Goal: Check status: Check status

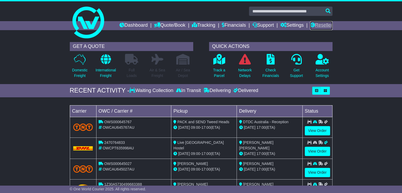
click at [316, 27] on link "Reseller" at bounding box center [321, 25] width 22 height 9
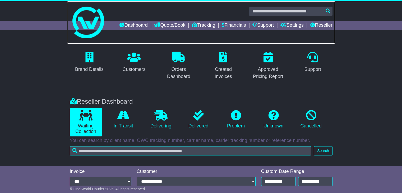
click at [330, 30] on link at bounding box center [201, 22] width 268 height 42
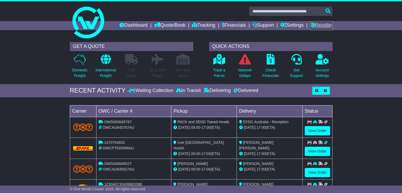
click at [324, 25] on link "Reseller" at bounding box center [321, 25] width 22 height 9
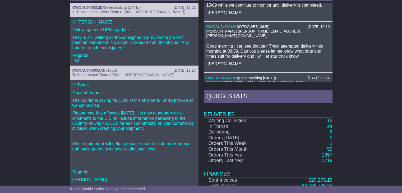
scroll to position [343, 0]
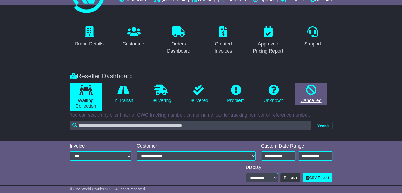
scroll to position [25, 0]
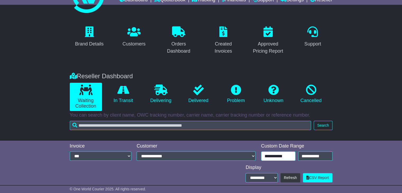
click at [287, 156] on input "**********" at bounding box center [278, 155] width 34 height 9
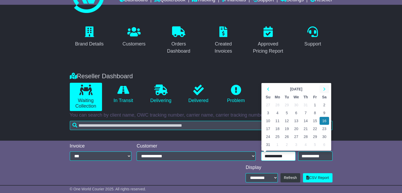
click at [321, 89] on th at bounding box center [323, 89] width 9 height 8
click at [314, 111] on td "12" at bounding box center [314, 113] width 9 height 8
type input "**********"
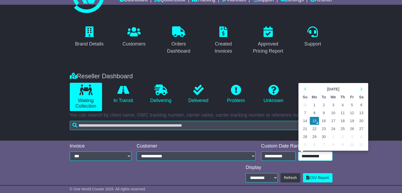
click at [310, 153] on input "**********" at bounding box center [315, 155] width 34 height 9
click at [351, 114] on td "12" at bounding box center [351, 113] width 9 height 8
type input "**********"
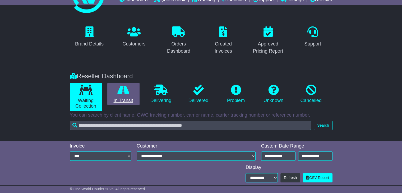
scroll to position [47, 0]
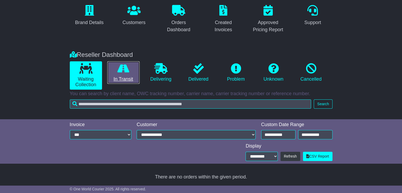
click at [118, 78] on link "In Transit" at bounding box center [123, 72] width 32 height 23
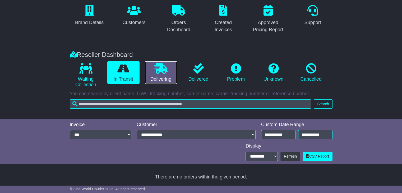
click at [155, 70] on icon at bounding box center [160, 68] width 13 height 11
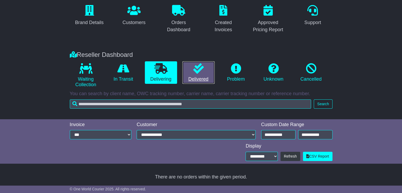
click at [198, 71] on icon at bounding box center [198, 68] width 11 height 11
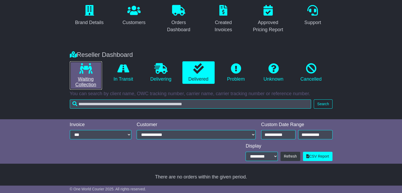
click at [88, 73] on icon at bounding box center [85, 68] width 13 height 11
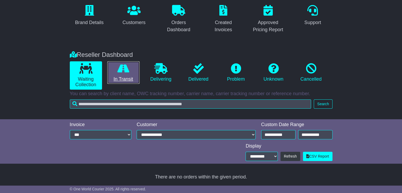
click at [120, 72] on icon at bounding box center [123, 68] width 12 height 11
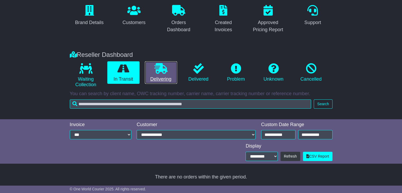
click at [155, 73] on icon at bounding box center [160, 68] width 13 height 11
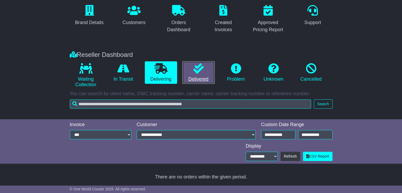
click at [189, 73] on link "Delivered" at bounding box center [198, 72] width 32 height 23
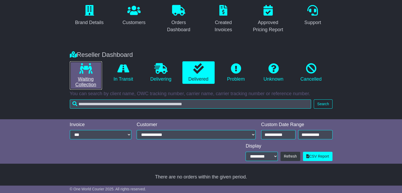
click at [92, 69] on icon at bounding box center [85, 68] width 13 height 11
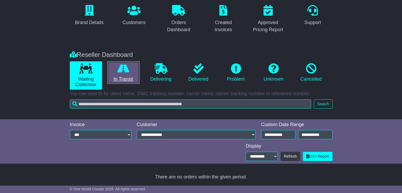
click at [126, 72] on icon at bounding box center [123, 68] width 12 height 11
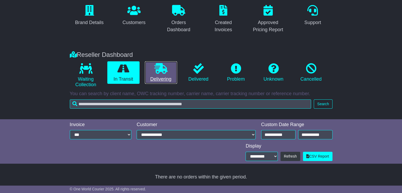
click at [167, 74] on link "Delivering" at bounding box center [161, 72] width 32 height 23
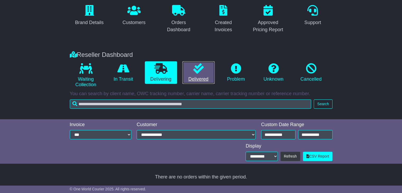
click at [197, 73] on icon at bounding box center [198, 68] width 11 height 11
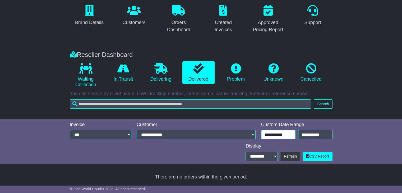
click at [281, 135] on input "**********" at bounding box center [278, 134] width 34 height 9
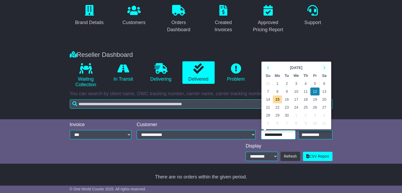
click at [323, 92] on td "13" at bounding box center [323, 91] width 9 height 8
type input "**********"
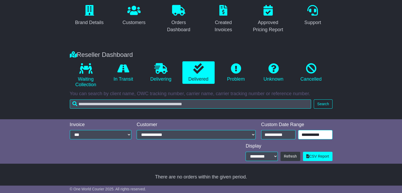
click at [317, 131] on input "**********" at bounding box center [315, 134] width 34 height 9
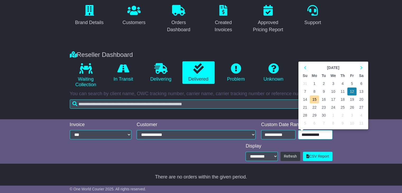
click at [362, 93] on td "13" at bounding box center [360, 91] width 9 height 8
type input "**********"
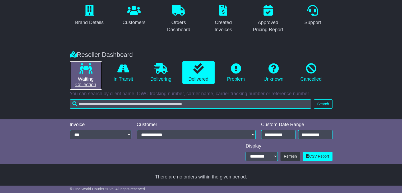
click at [84, 74] on link "Waiting Collection" at bounding box center [86, 75] width 32 height 28
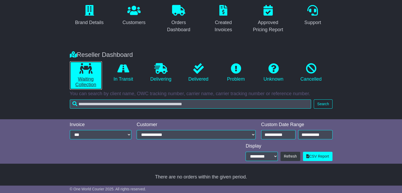
click at [84, 74] on link "Waiting Collection" at bounding box center [86, 75] width 32 height 28
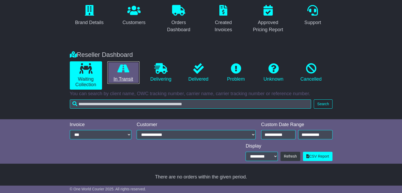
click at [109, 63] on link "In Transit" at bounding box center [123, 72] width 32 height 23
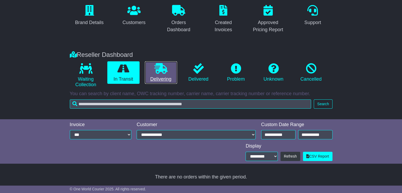
click at [162, 76] on link "Delivering" at bounding box center [161, 72] width 32 height 23
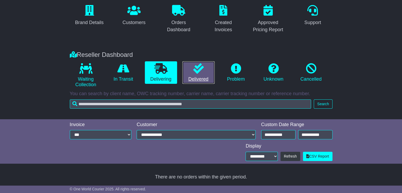
click at [185, 74] on link "Delivered" at bounding box center [198, 72] width 32 height 23
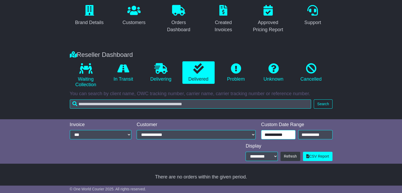
click at [279, 137] on input "**********" at bounding box center [278, 134] width 34 height 9
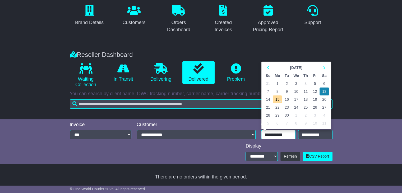
click at [265, 98] on td "14" at bounding box center [267, 99] width 9 height 8
type input "**********"
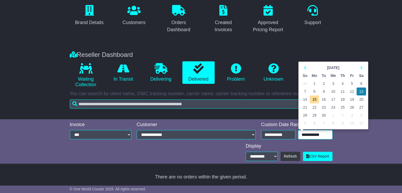
click at [303, 137] on input "**********" at bounding box center [315, 134] width 34 height 9
click at [305, 101] on td "14" at bounding box center [304, 99] width 9 height 8
type input "**********"
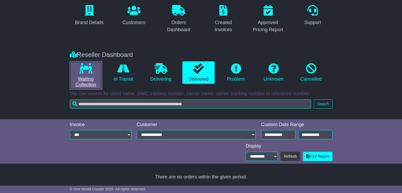
click at [100, 79] on link "Waiting Collection" at bounding box center [86, 75] width 32 height 28
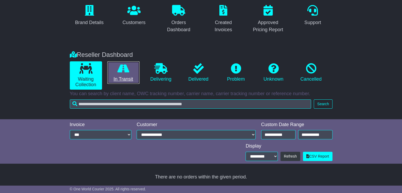
click at [117, 77] on link "In Transit" at bounding box center [123, 72] width 32 height 23
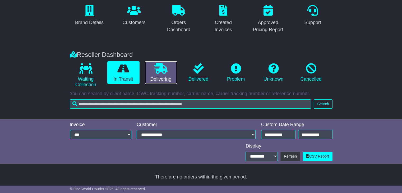
click at [153, 77] on link "Delivering" at bounding box center [161, 72] width 32 height 23
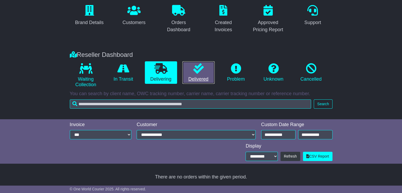
click at [191, 77] on link "Delivered" at bounding box center [198, 72] width 32 height 23
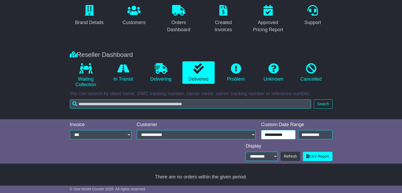
click at [267, 138] on input "**********" at bounding box center [278, 134] width 34 height 9
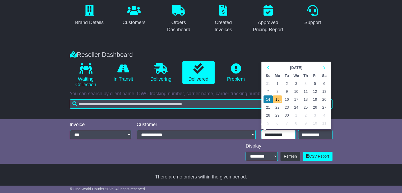
click at [276, 100] on td "15" at bounding box center [277, 99] width 10 height 8
type input "**********"
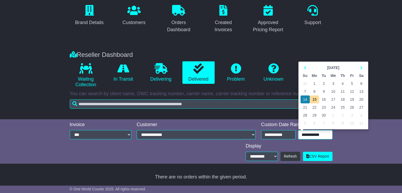
click at [309, 135] on input "**********" at bounding box center [315, 134] width 34 height 9
click at [313, 100] on td "15" at bounding box center [314, 99] width 10 height 8
type input "**********"
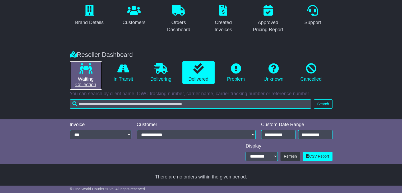
click at [91, 77] on link "Waiting Collection" at bounding box center [86, 75] width 32 height 28
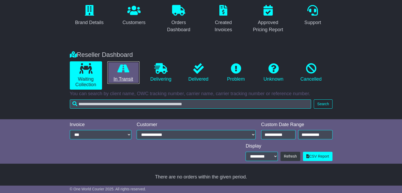
click at [124, 76] on link "In Transit" at bounding box center [123, 72] width 32 height 23
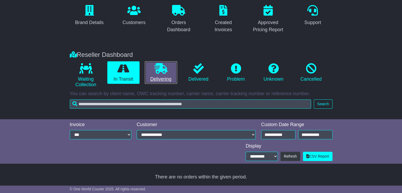
click at [161, 78] on link "Delivering" at bounding box center [161, 72] width 32 height 23
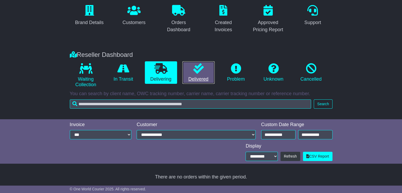
click at [194, 79] on link "Delivered" at bounding box center [198, 72] width 32 height 23
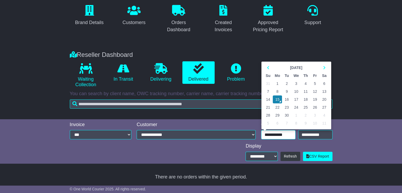
click at [274, 133] on input "**********" at bounding box center [278, 134] width 34 height 9
click at [307, 91] on td "11" at bounding box center [305, 91] width 9 height 8
type input "**********"
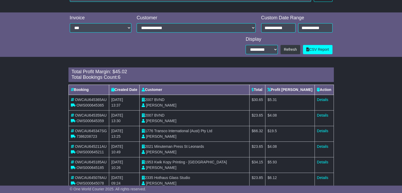
scroll to position [167, 0]
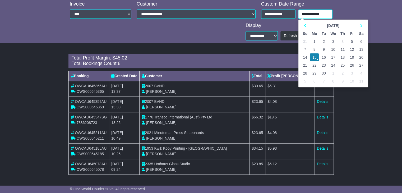
click at [302, 15] on input "**********" at bounding box center [315, 14] width 34 height 9
click at [341, 51] on td "11" at bounding box center [342, 49] width 9 height 8
type input "**********"
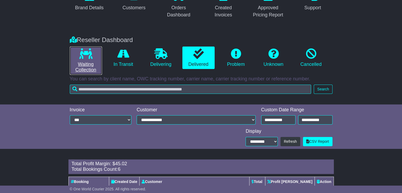
click at [95, 52] on link "Waiting Collection" at bounding box center [86, 60] width 32 height 28
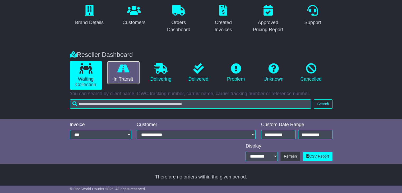
click at [129, 67] on icon at bounding box center [123, 68] width 12 height 11
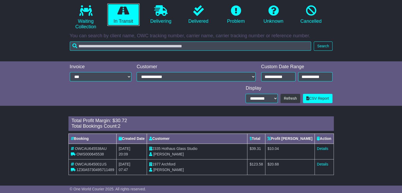
scroll to position [105, 0]
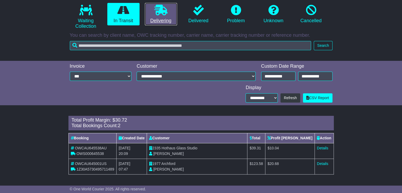
click at [157, 17] on link "Delivering" at bounding box center [161, 14] width 32 height 23
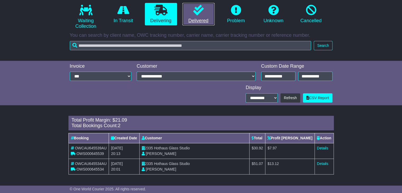
click at [199, 17] on link "Delivered" at bounding box center [198, 14] width 32 height 23
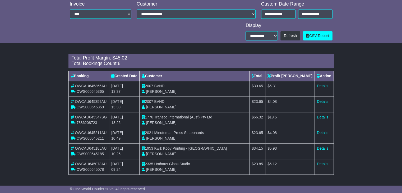
scroll to position [9, 0]
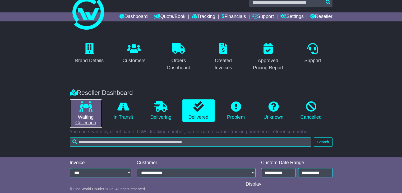
click at [94, 111] on link "Waiting Collection" at bounding box center [86, 113] width 32 height 28
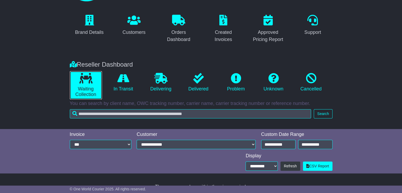
scroll to position [47, 0]
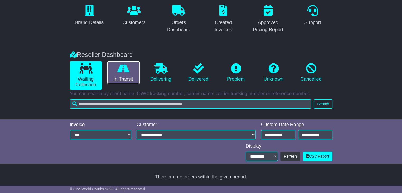
click at [127, 78] on link "In Transit" at bounding box center [123, 72] width 32 height 23
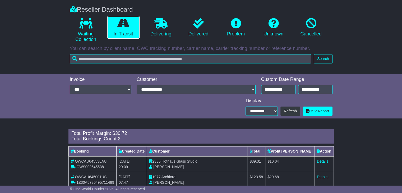
scroll to position [105, 0]
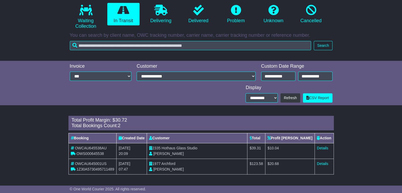
click at [98, 153] on span "OWS000645538" at bounding box center [89, 153] width 27 height 4
copy span "OWS000645538"
click at [89, 168] on span "1Z30A5730495711489" at bounding box center [94, 169] width 37 height 4
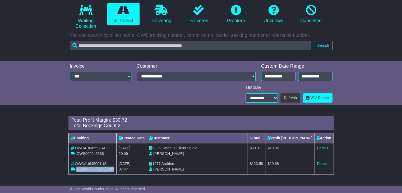
copy span "1Z30A5730495711489"
click at [323, 163] on link "Details" at bounding box center [322, 163] width 11 height 4
click at [152, 11] on link "Delivering" at bounding box center [161, 14] width 32 height 23
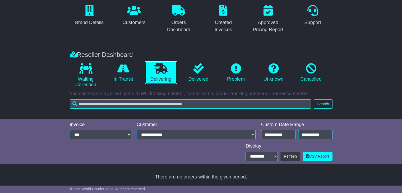
scroll to position [90, 0]
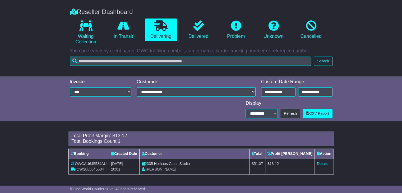
click at [98, 167] on span "OWS000645534" at bounding box center [89, 169] width 27 height 4
copy span "OWS000645534"
click at [323, 163] on link "Details" at bounding box center [322, 163] width 11 height 4
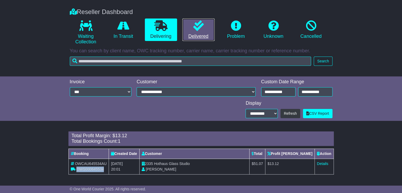
click at [202, 30] on icon at bounding box center [198, 25] width 11 height 11
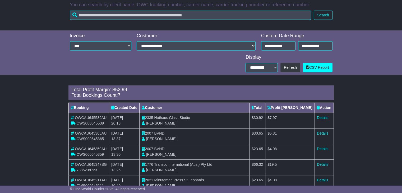
scroll to position [183, 0]
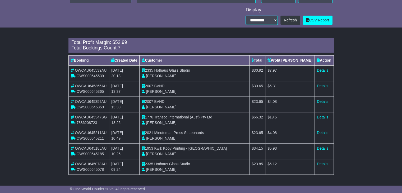
click at [89, 76] on span "OWS000645539" at bounding box center [89, 76] width 27 height 4
copy span "OWS000645539"
click at [320, 68] on link "Details" at bounding box center [322, 70] width 11 height 4
click at [96, 92] on span "OWS000645365" at bounding box center [89, 91] width 27 height 4
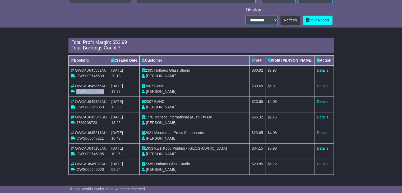
click at [96, 92] on span "OWS000645365" at bounding box center [89, 91] width 27 height 4
copy span "OWS000645365"
click at [323, 85] on link "Details" at bounding box center [322, 86] width 11 height 4
click at [94, 106] on span "OWS000645359" at bounding box center [89, 107] width 27 height 4
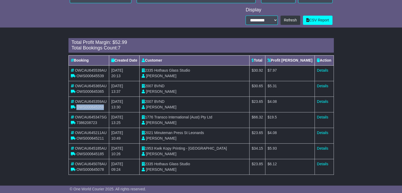
copy span "OWS000645359"
click at [321, 102] on link "Details" at bounding box center [322, 101] width 11 height 4
click at [91, 119] on div "OWCAU645347SG" at bounding box center [89, 117] width 36 height 6
click at [91, 120] on span "7386208723" at bounding box center [86, 122] width 21 height 4
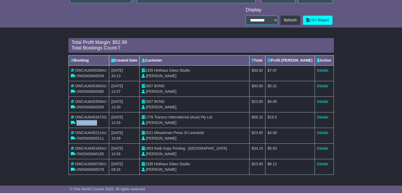
copy span "7386208723"
click at [318, 118] on link "Details" at bounding box center [322, 117] width 11 height 4
click at [96, 139] on span "OWS000645211" at bounding box center [89, 138] width 27 height 4
copy span "OWS000645211"
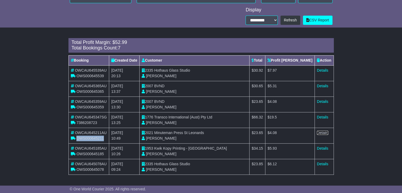
click at [324, 133] on link "Details" at bounding box center [322, 132] width 11 height 4
click at [319, 133] on link "Details" at bounding box center [322, 132] width 11 height 4
click at [93, 154] on span "OWS000645185" at bounding box center [89, 154] width 27 height 4
copy span "OWS000645185"
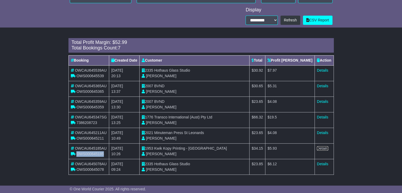
click at [322, 147] on link "Details" at bounding box center [322, 148] width 11 height 4
click at [86, 171] on span "OWS000645078" at bounding box center [89, 169] width 27 height 4
copy span "OWS000645078"
click at [318, 163] on link "Details" at bounding box center [322, 164] width 11 height 4
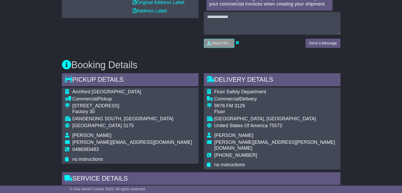
scroll to position [343, 0]
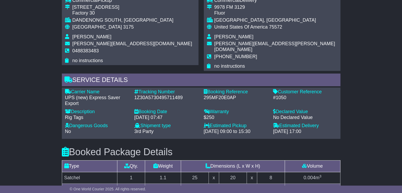
click at [229, 37] on span "[PERSON_NAME]" at bounding box center [233, 36] width 39 height 5
copy tbody "Brandi Howard"
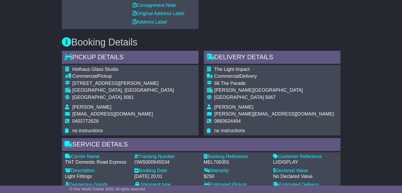
scroll to position [264, 0]
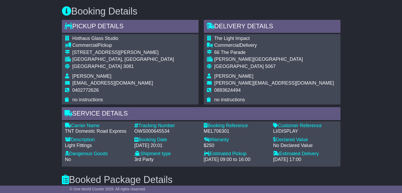
click at [233, 77] on span "[PERSON_NAME]" at bounding box center [233, 75] width 39 height 5
click at [233, 77] on span "Tom Brinsley" at bounding box center [233, 75] width 39 height 5
copy tbody "Tom Brinsley"
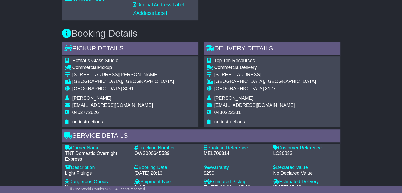
drag, startPoint x: 248, startPoint y: 96, endPoint x: 214, endPoint y: 99, distance: 34.4
click at [214, 99] on span "[PERSON_NAME]" at bounding box center [233, 97] width 39 height 5
copy span "[PERSON_NAME]"
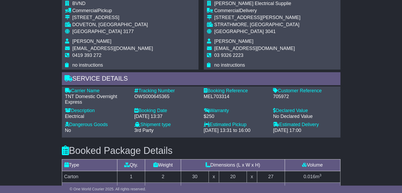
scroll to position [290, 0]
click at [227, 42] on span "[PERSON_NAME]" at bounding box center [233, 41] width 39 height 5
copy tbody "[PERSON_NAME]"
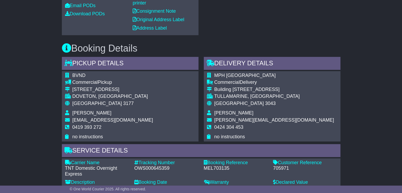
scroll to position [290, 0]
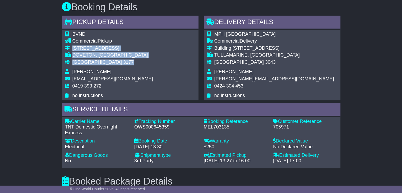
drag, startPoint x: 104, startPoint y: 62, endPoint x: 72, endPoint y: 50, distance: 34.2
click at [72, 50] on tbody "BVND Commercial Pickup [STREET_ADDRESS] [GEOGRAPHIC_DATA], [GEOGRAPHIC_DATA] Au…" at bounding box center [109, 64] width 88 height 67
copy tbody "[STREET_ADDRESS]"
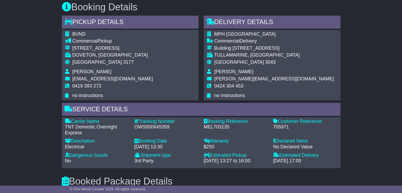
click at [229, 71] on span "[PERSON_NAME]" at bounding box center [233, 71] width 39 height 5
copy tbody "[PERSON_NAME]"
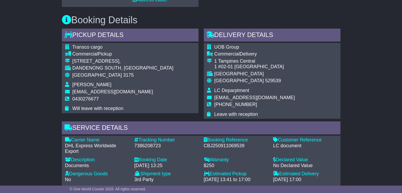
scroll to position [290, 0]
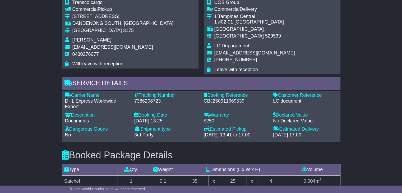
click at [227, 46] on span "LC Deparptment" at bounding box center [231, 45] width 35 height 5
copy tbody "LC Deparptment"
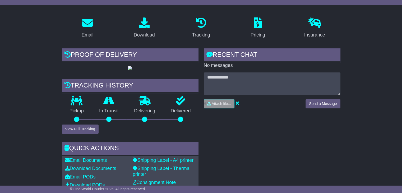
scroll to position [79, 0]
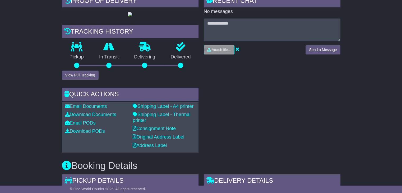
scroll to position [238, 0]
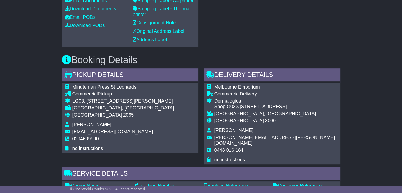
click at [224, 128] on span "[PERSON_NAME]" at bounding box center [233, 130] width 39 height 5
copy tbody "[PERSON_NAME]"
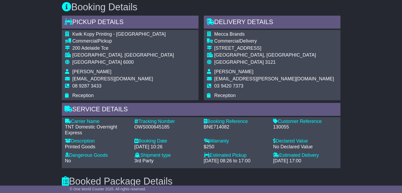
drag, startPoint x: 251, startPoint y: 70, endPoint x: 209, endPoint y: 70, distance: 42.2
click at [209, 70] on tr "Sangeetha Smith" at bounding box center [270, 72] width 127 height 7
copy tr "Sangeetha Smith"
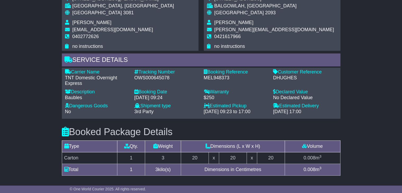
scroll to position [290, 0]
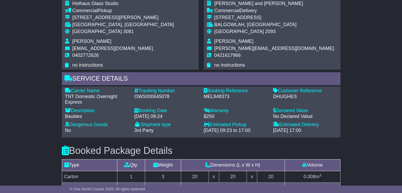
click at [227, 42] on span "[PERSON_NAME]" at bounding box center [233, 41] width 39 height 5
copy tbody "[PERSON_NAME]"
